Goal: Navigation & Orientation: Find specific page/section

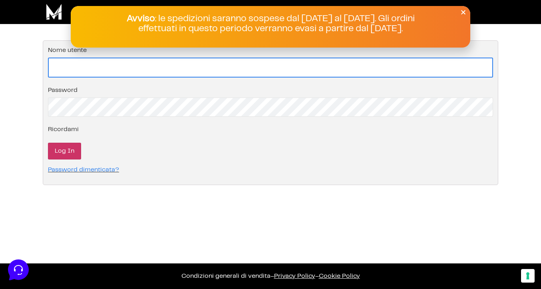
type input "[EMAIL_ADDRESS][DOMAIN_NAME]"
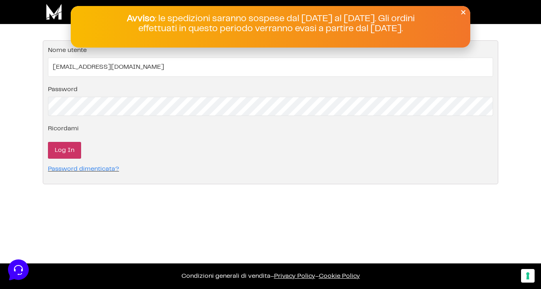
click at [60, 147] on input "Log In" at bounding box center [64, 150] width 33 height 17
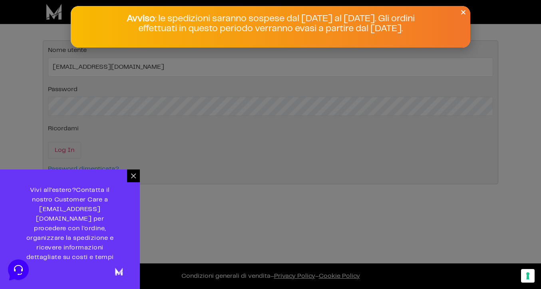
click at [464, 14] on icon "Close" at bounding box center [463, 12] width 6 height 6
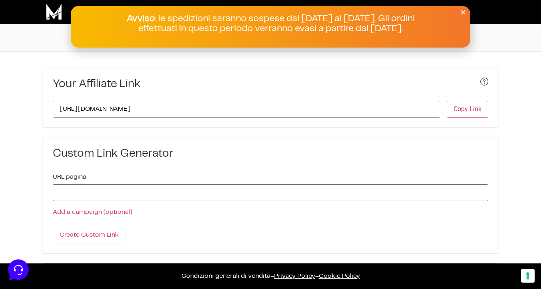
click at [229, 35] on div "Avviso : le spedizioni saranno sospese dal [DATE] al [DATE]. Gli ordini effettu…" at bounding box center [270, 27] width 399 height 26
click at [461, 8] on div "Avviso : le spedizioni saranno sospese dal [DATE] al [DATE]. Gli ordini effettu…" at bounding box center [270, 27] width 399 height 42
click at [461, 13] on icon "Close" at bounding box center [463, 12] width 6 height 6
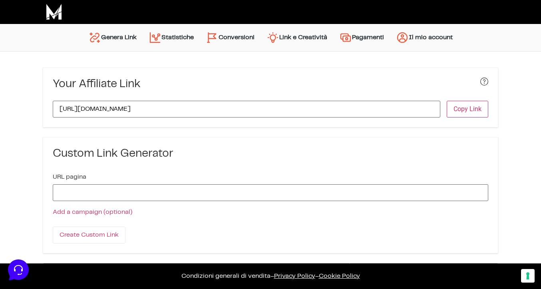
click at [235, 34] on link "Conversioni" at bounding box center [230, 37] width 61 height 19
